Goal: Information Seeking & Learning: Learn about a topic

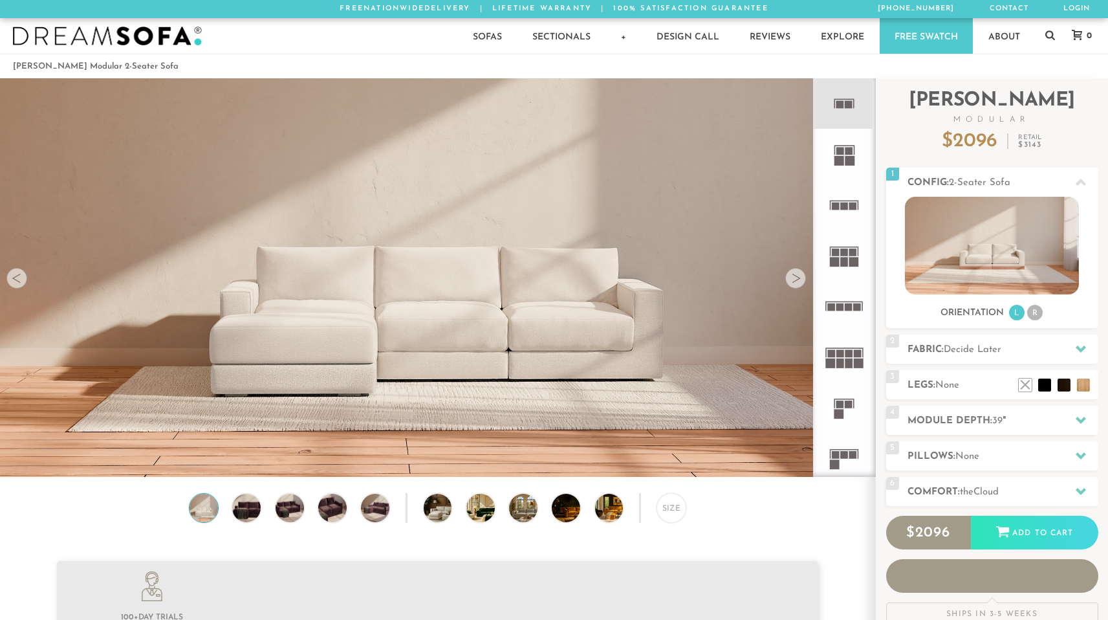
scroll to position [14738, 1098]
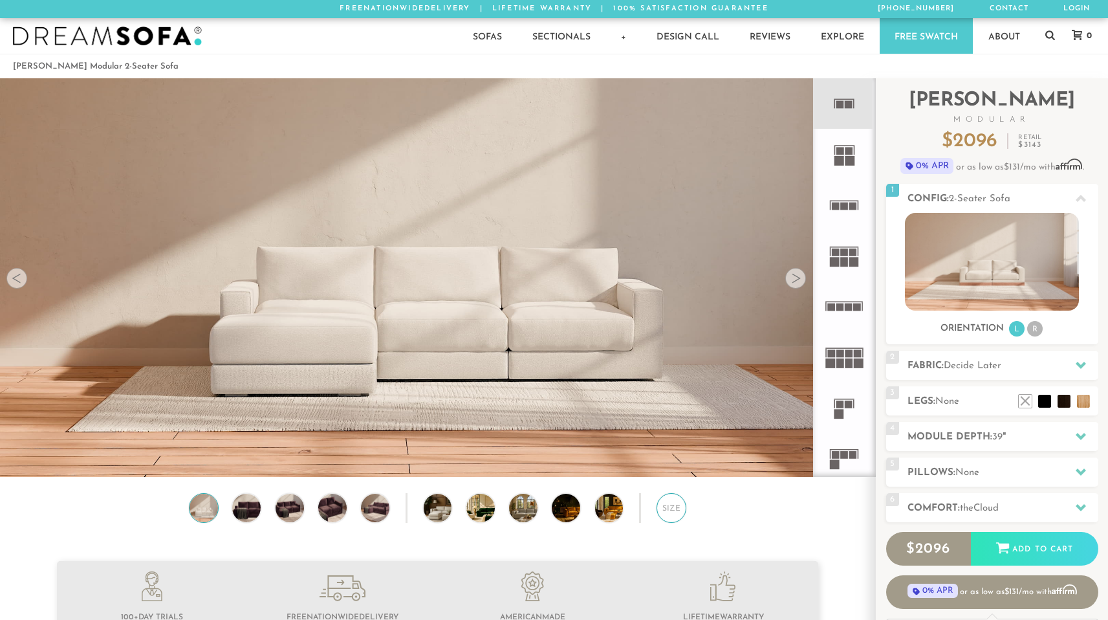
click at [670, 516] on div "Size" at bounding box center [672, 508] width 30 height 30
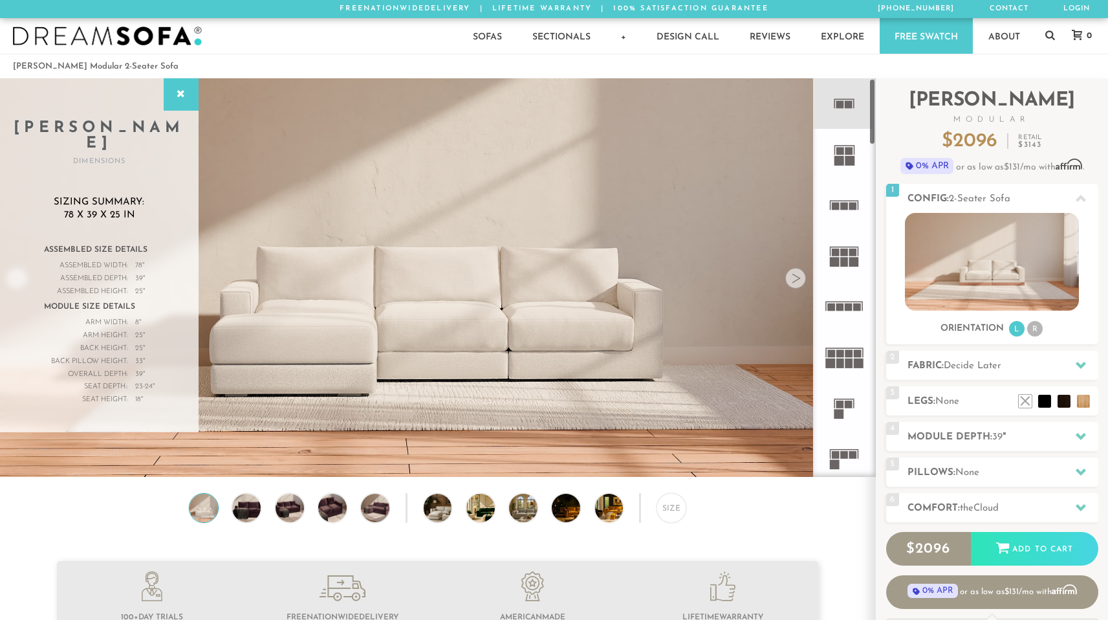
click at [847, 404] on rect at bounding box center [849, 404] width 8 height 8
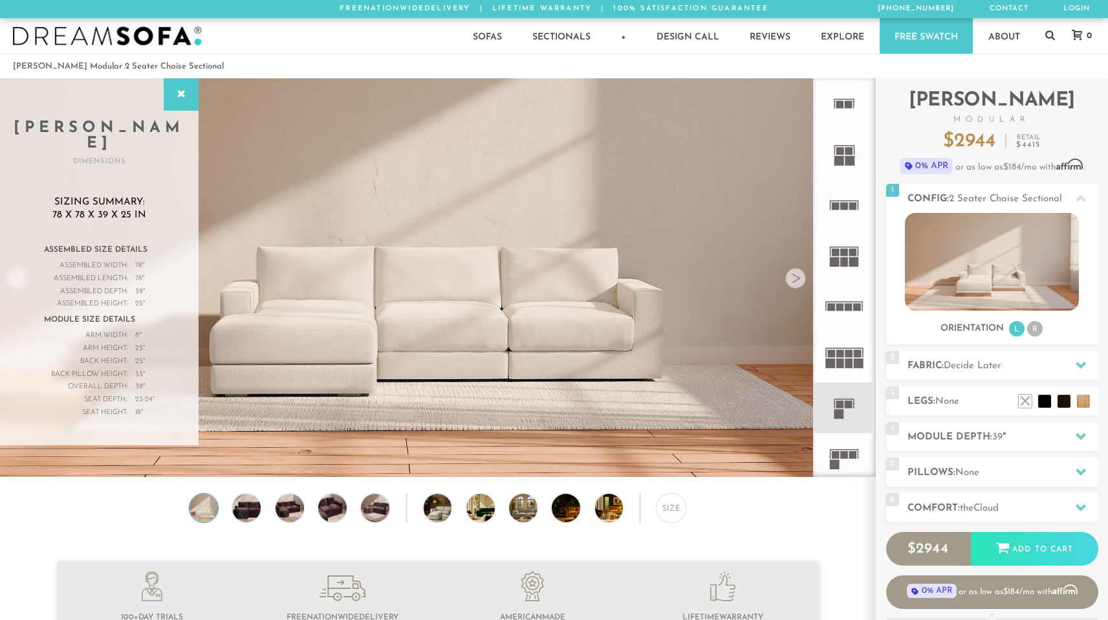
click at [857, 96] on icon at bounding box center [844, 103] width 50 height 50
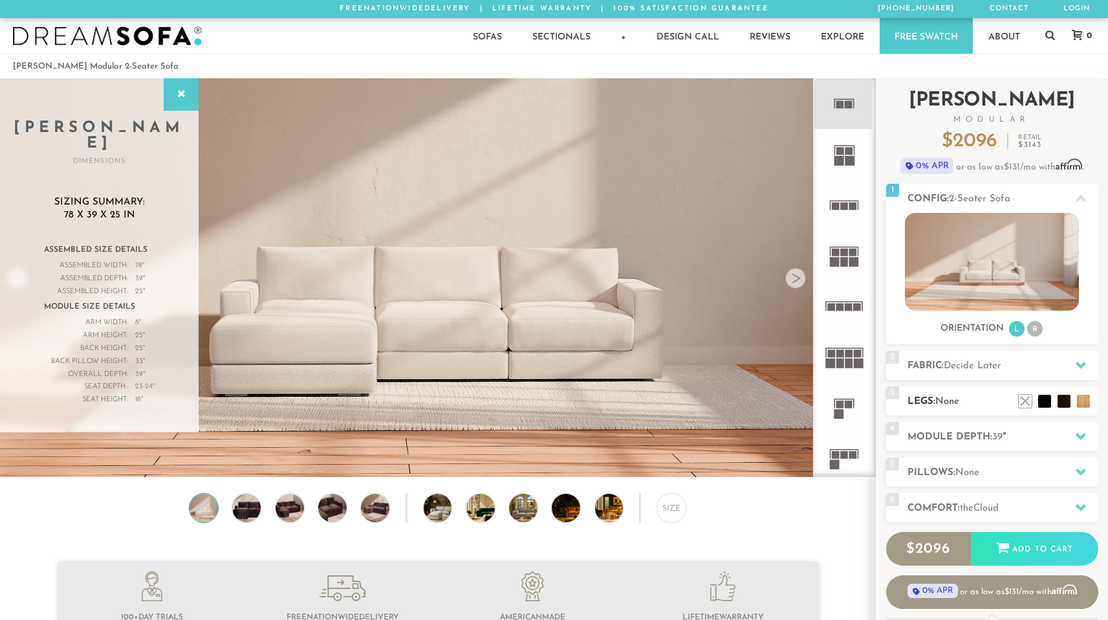
scroll to position [37, 0]
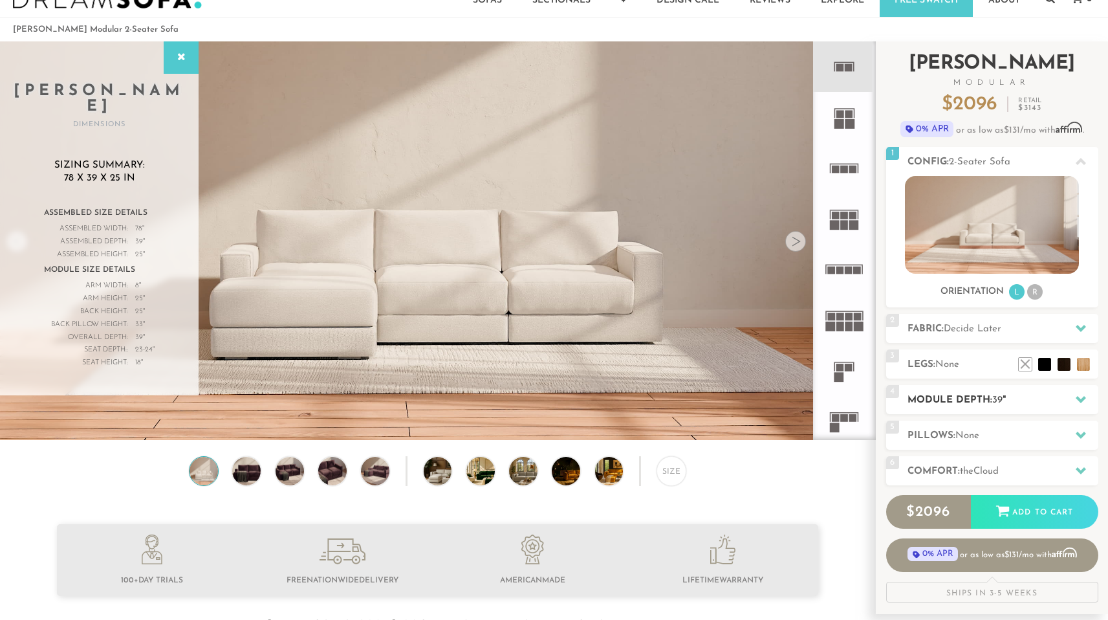
click at [974, 402] on h2 "Module Depth: 39 "" at bounding box center [1003, 400] width 191 height 15
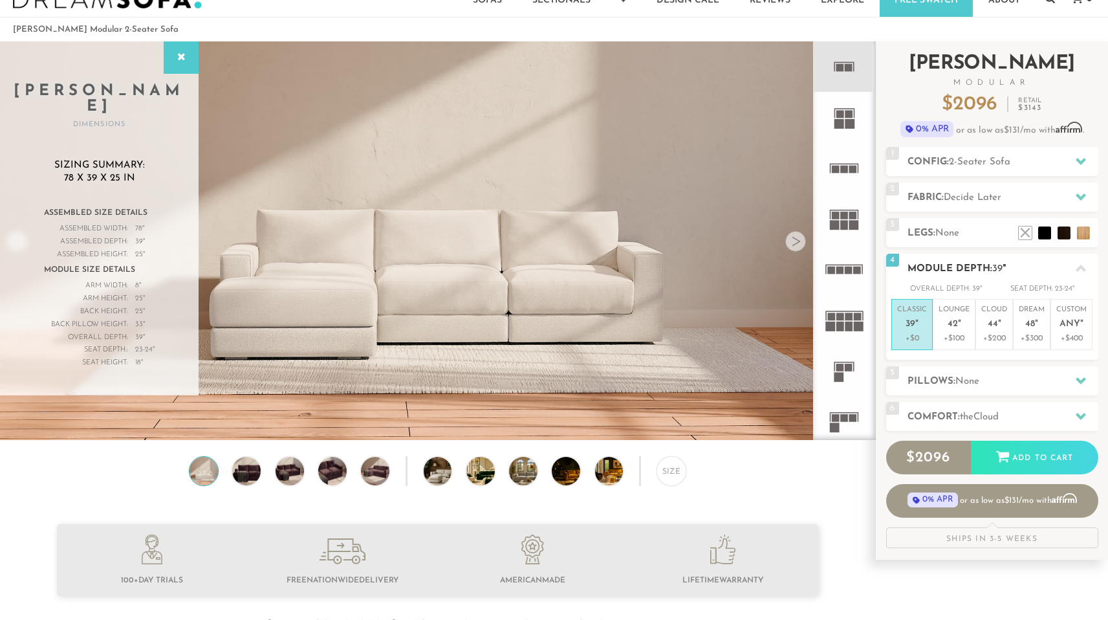
click at [981, 268] on h2 "Module Depth: 39 "" at bounding box center [1003, 268] width 191 height 15
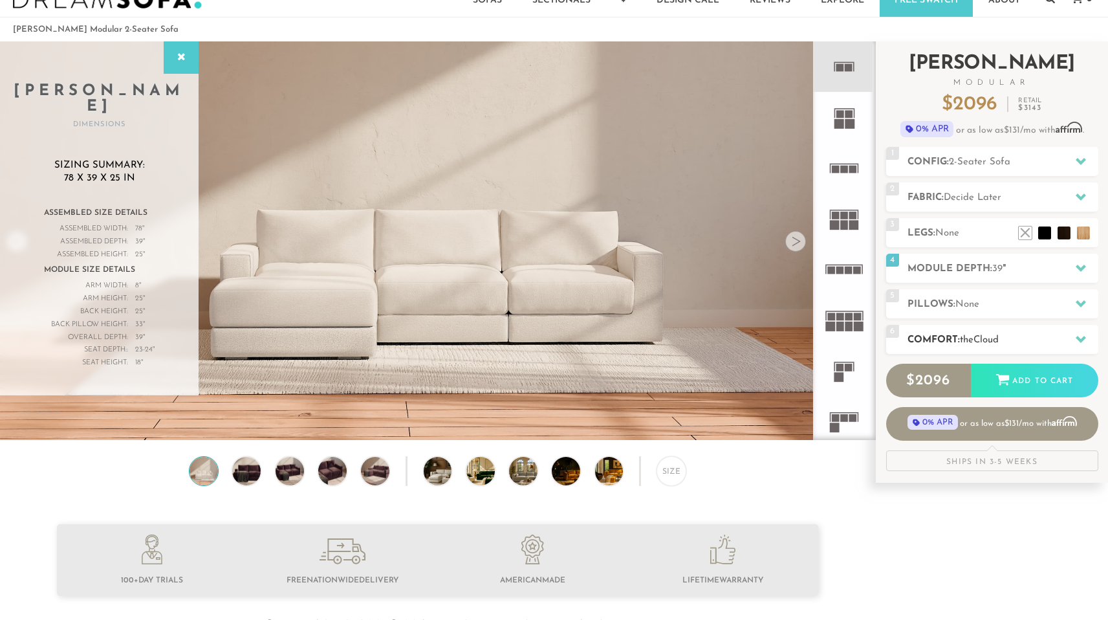
scroll to position [0, 0]
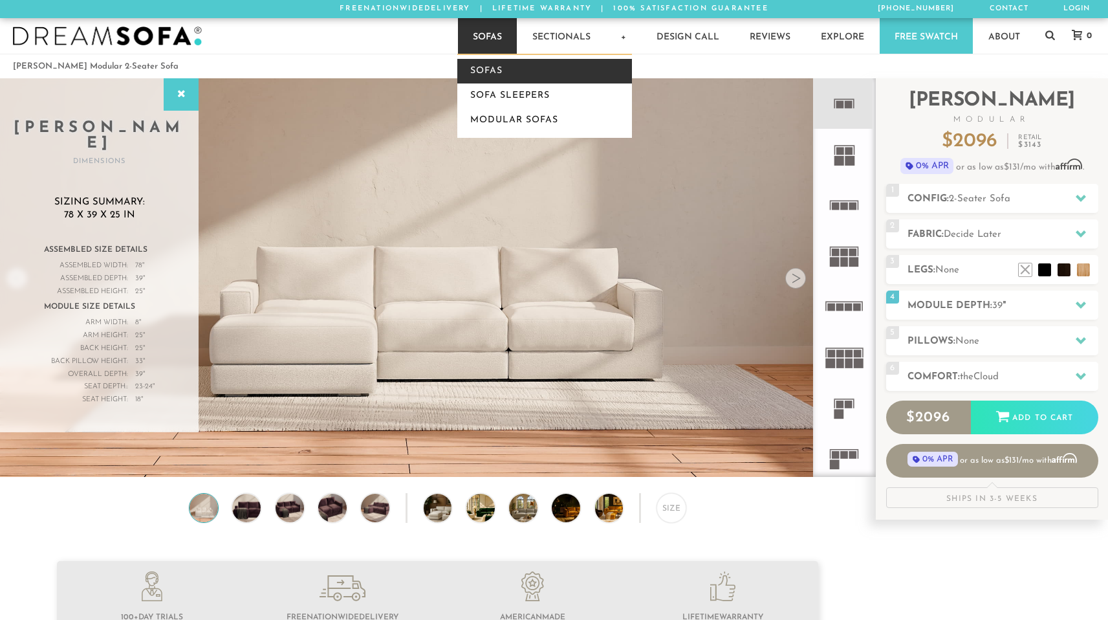
click at [475, 71] on link "Sofas" at bounding box center [544, 71] width 175 height 25
